Goal: Information Seeking & Learning: Learn about a topic

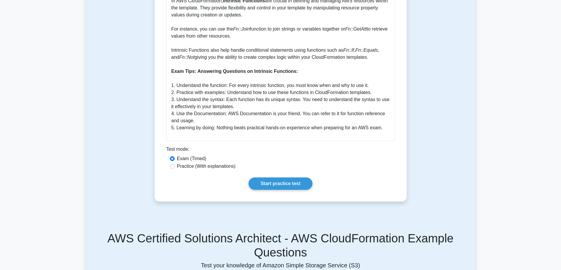
scroll to position [177, 0]
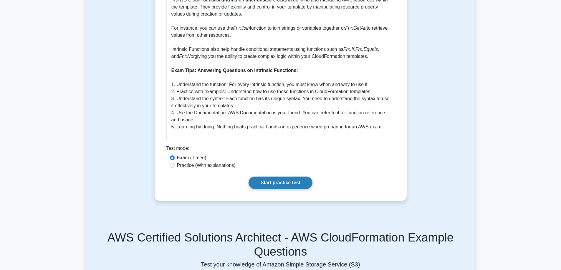
click at [273, 183] on link "Start practice test" at bounding box center [280, 183] width 64 height 12
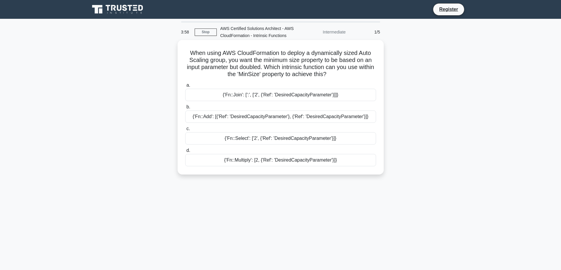
click at [250, 140] on div "{'Fn::Select': ['2', {'Ref': 'DesiredCapacityParameter'}]}" at bounding box center [280, 138] width 191 height 12
click at [185, 131] on input "c. {'Fn::Select': ['2', {'Ref': 'DesiredCapacityParameter'}]}" at bounding box center [185, 129] width 0 height 4
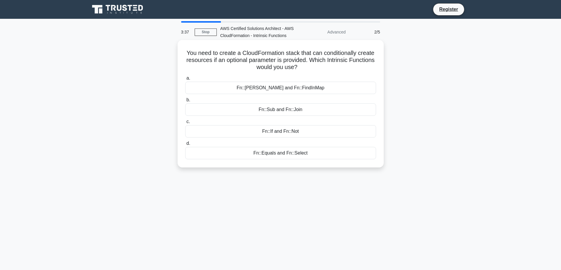
click at [289, 134] on div "Fn::If and Fn::Not" at bounding box center [280, 131] width 191 height 12
click at [185, 124] on input "c. Fn::If and Fn::Not" at bounding box center [185, 122] width 0 height 4
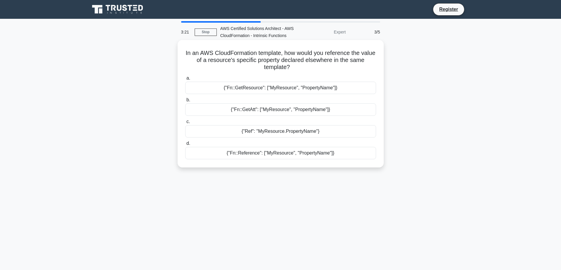
click at [266, 133] on div "{"Ref": "MyResource.PropertyName"}" at bounding box center [280, 131] width 191 height 12
click at [185, 124] on input "c. {"Ref": "MyResource.PropertyName"}" at bounding box center [185, 122] width 0 height 4
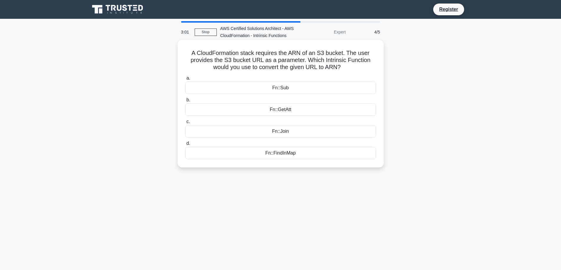
click at [280, 109] on div "Fn::GetAtt" at bounding box center [280, 110] width 191 height 12
click at [185, 102] on input "b. Fn::GetAtt" at bounding box center [185, 100] width 0 height 4
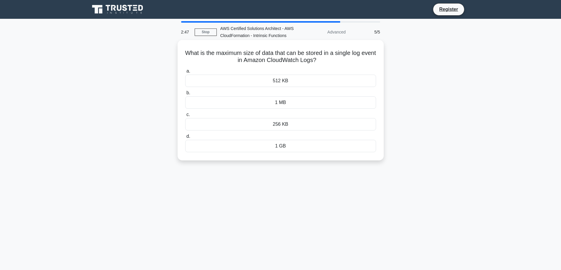
click at [283, 82] on div "512 KB" at bounding box center [280, 81] width 191 height 12
click at [185, 73] on input "a. 512 KB" at bounding box center [185, 71] width 0 height 4
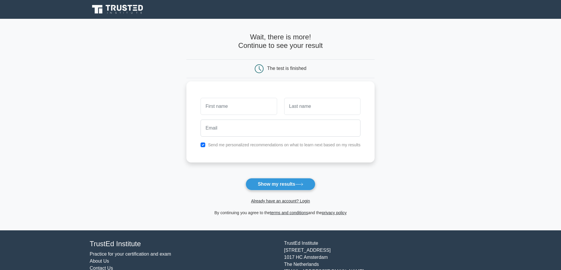
click at [233, 112] on input "text" at bounding box center [238, 106] width 76 height 17
click at [234, 110] on input "text" at bounding box center [238, 106] width 76 height 17
type input "Yamkela"
click at [316, 106] on input "text" at bounding box center [322, 106] width 76 height 17
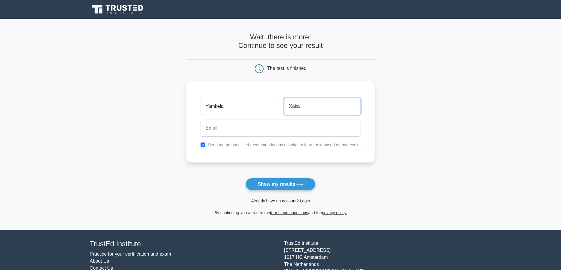
type input "Xaka"
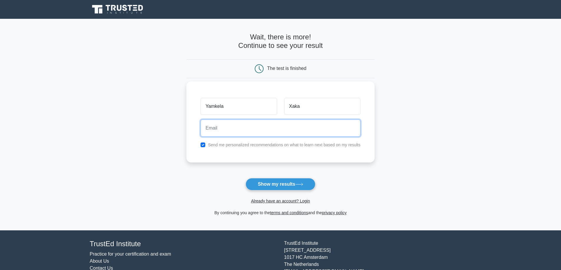
click at [307, 129] on input "email" at bounding box center [280, 128] width 160 height 17
type input "Y"
type input "[EMAIL_ADDRESS][DOMAIN_NAME]"
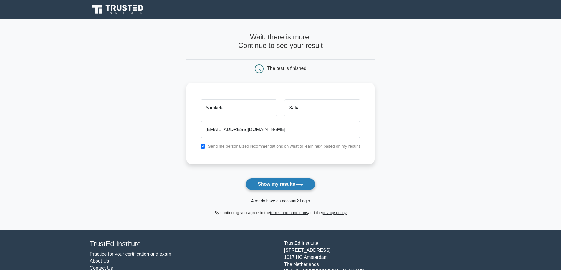
click at [275, 185] on button "Show my results" at bounding box center [279, 184] width 69 height 12
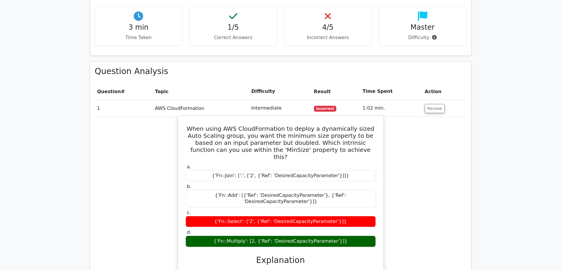
scroll to position [383, 0]
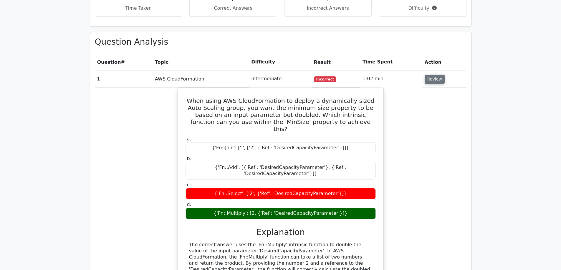
click at [429, 75] on button "Review" at bounding box center [434, 79] width 20 height 9
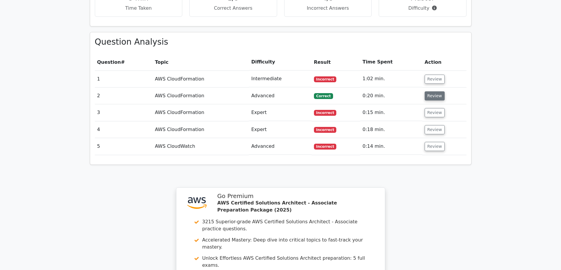
click at [431, 92] on button "Review" at bounding box center [434, 96] width 20 height 9
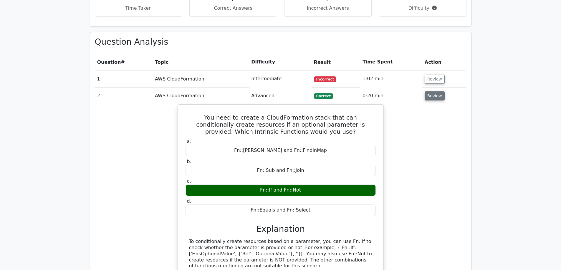
click at [434, 92] on button "Review" at bounding box center [434, 96] width 20 height 9
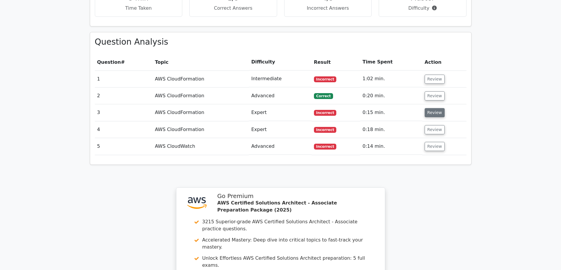
click at [432, 108] on button "Review" at bounding box center [434, 112] width 20 height 9
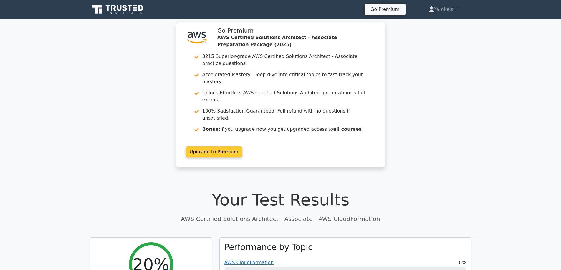
scroll to position [118, 0]
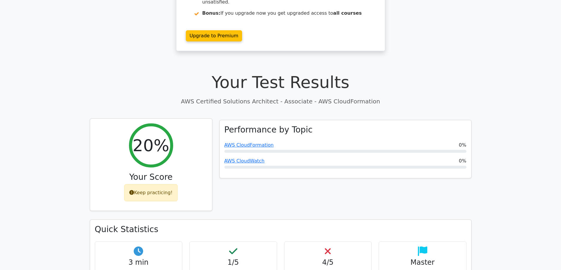
click at [155, 185] on div "Keep practicing!" at bounding box center [150, 193] width 53 height 17
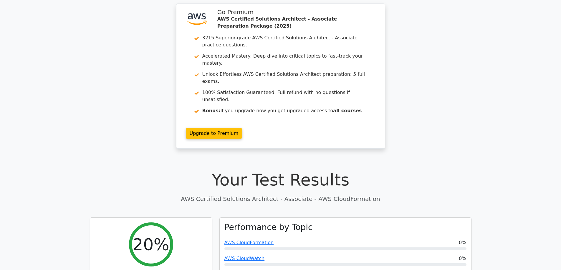
scroll to position [0, 0]
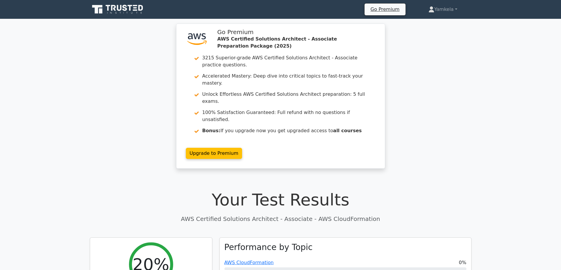
click at [133, 7] on icon at bounding box center [118, 9] width 57 height 11
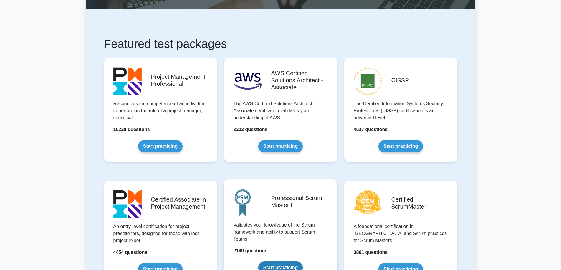
scroll to position [88, 0]
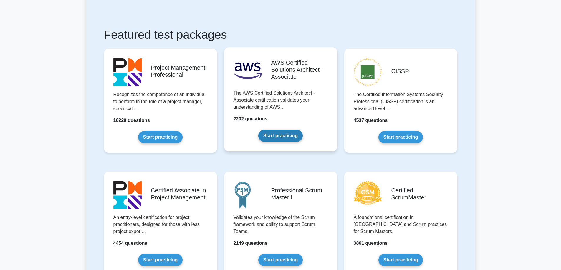
click at [278, 137] on link "Start practicing" at bounding box center [280, 136] width 44 height 12
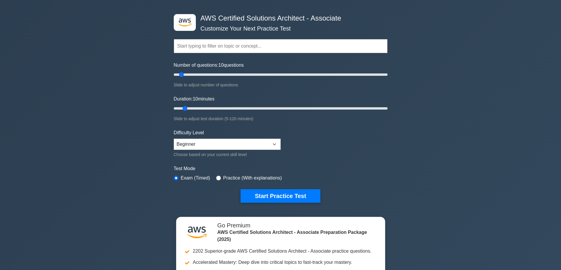
scroll to position [29, 0]
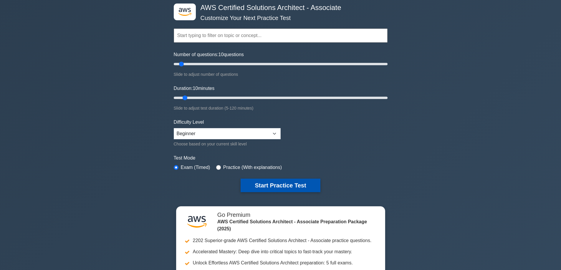
click at [274, 184] on button "Start Practice Test" at bounding box center [279, 186] width 79 height 14
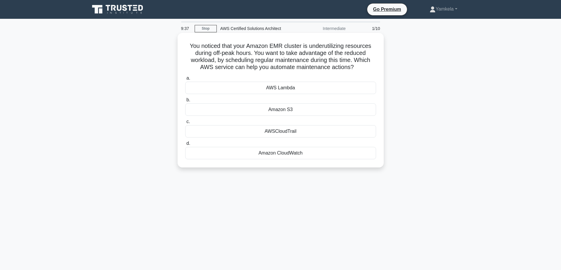
click at [275, 89] on div "AWS Lambda" at bounding box center [280, 88] width 191 height 12
click at [185, 80] on input "a. AWS Lambda" at bounding box center [185, 79] width 0 height 4
